Goal: Find contact information: Find contact information

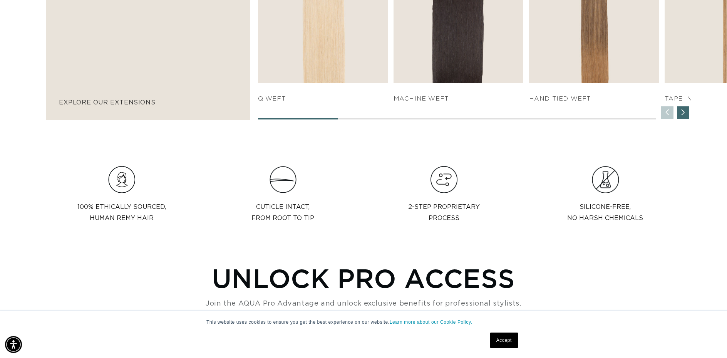
scroll to position [0, 1345]
click at [687, 112] on div "Next slide" at bounding box center [683, 112] width 12 height 12
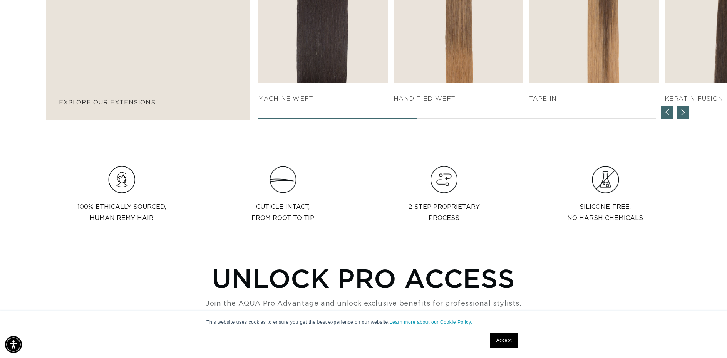
click at [687, 112] on div "Next slide" at bounding box center [683, 112] width 12 height 12
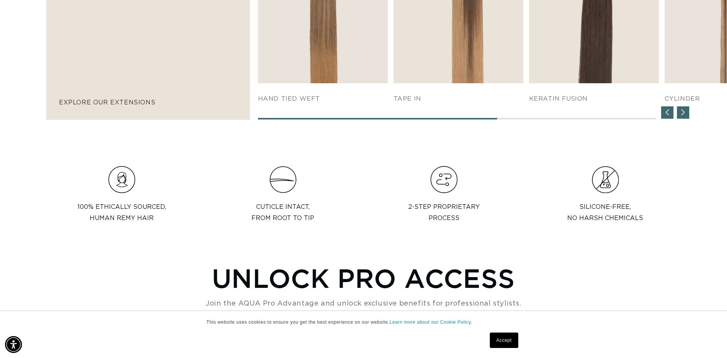
scroll to position [0, 0]
click at [687, 112] on div "Next slide" at bounding box center [683, 112] width 12 height 12
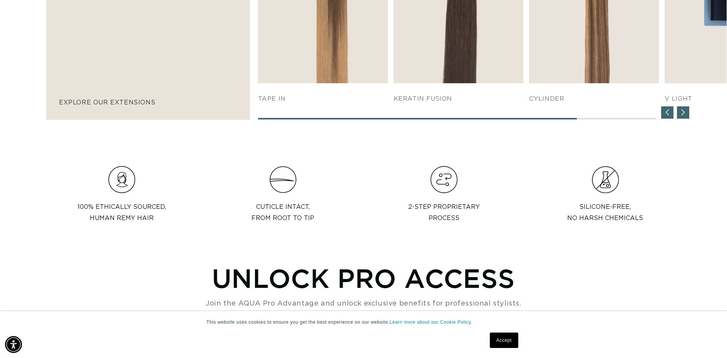
click at [687, 112] on div "Next slide" at bounding box center [683, 112] width 12 height 12
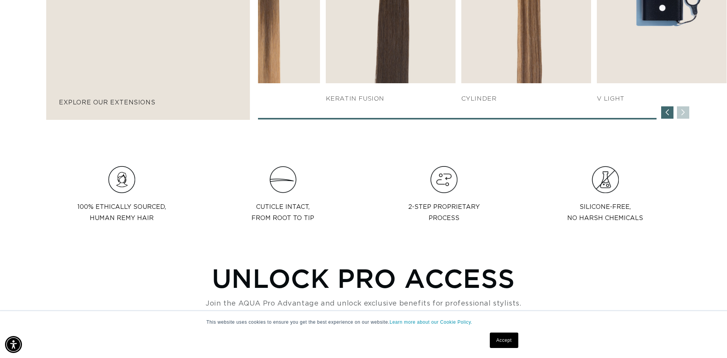
click at [687, 112] on div "SHOP NOW q weft SHOP NOW Machine Weft SHOP NOW" at bounding box center [492, 2] width 469 height 234
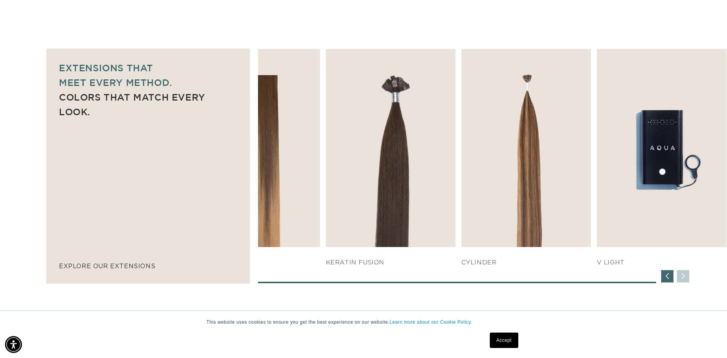
scroll to position [424, 0]
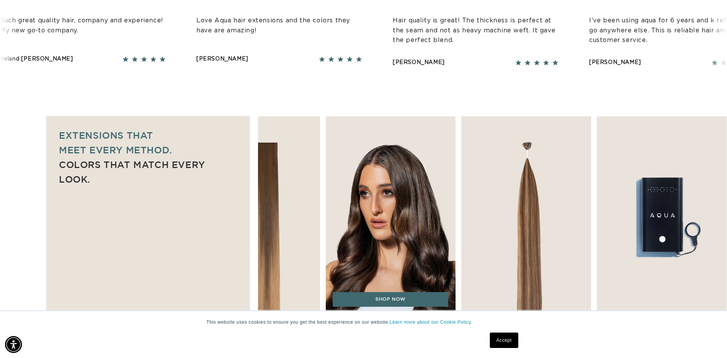
click at [371, 177] on img "5 / 7" at bounding box center [390, 215] width 136 height 208
click at [399, 297] on link "SHOP NOW" at bounding box center [391, 299] width 116 height 15
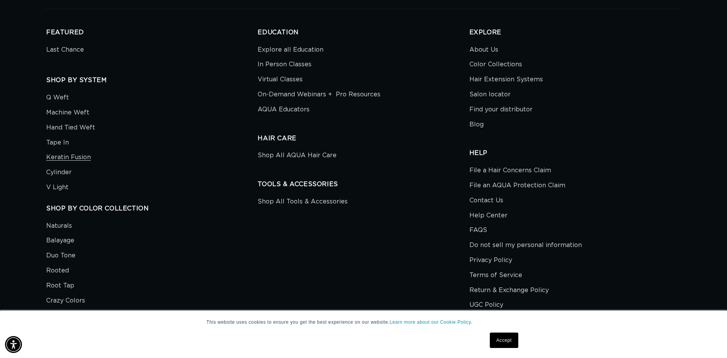
scroll to position [1976, 0]
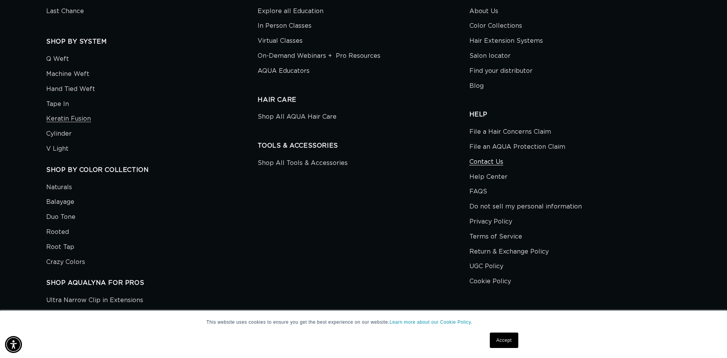
click at [483, 159] on link "Contact Us" at bounding box center [486, 161] width 34 height 15
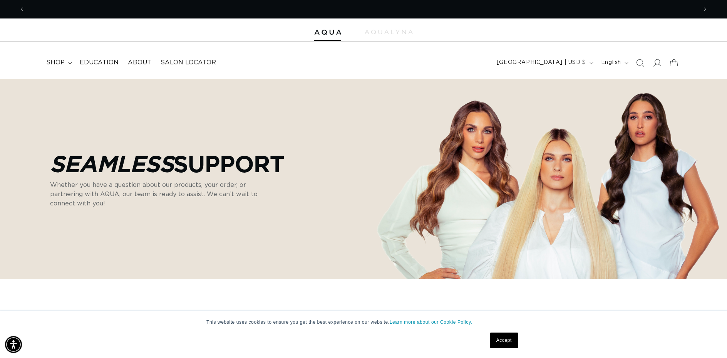
scroll to position [0, 672]
